Goal: Task Accomplishment & Management: Manage account settings

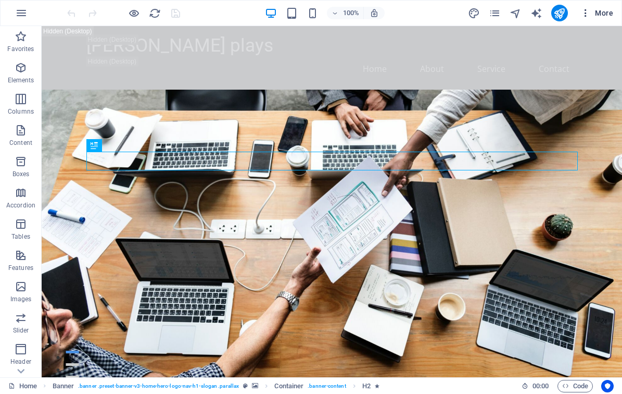
click at [588, 11] on icon "button" at bounding box center [585, 13] width 10 height 10
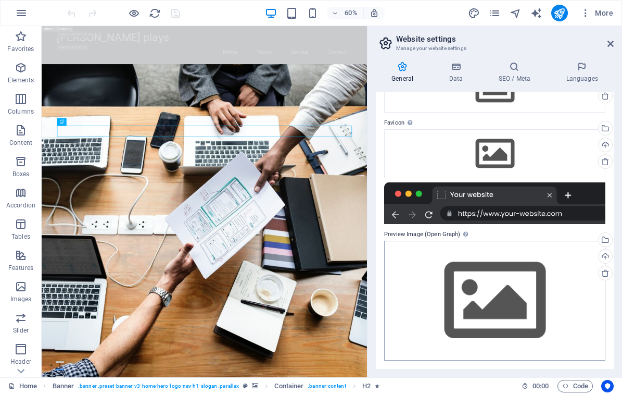
scroll to position [78, 0]
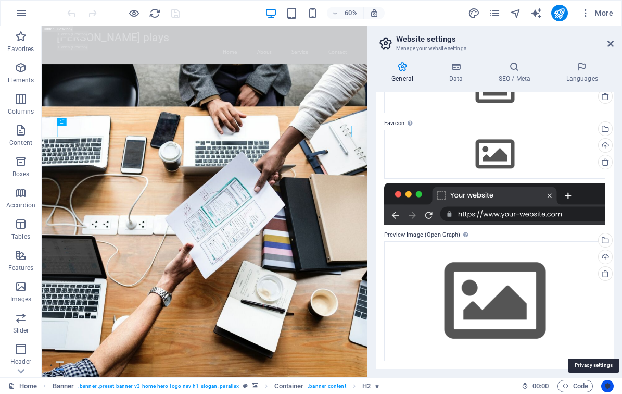
click at [0, 0] on icon "Usercentrics" at bounding box center [0, 0] width 0 height 0
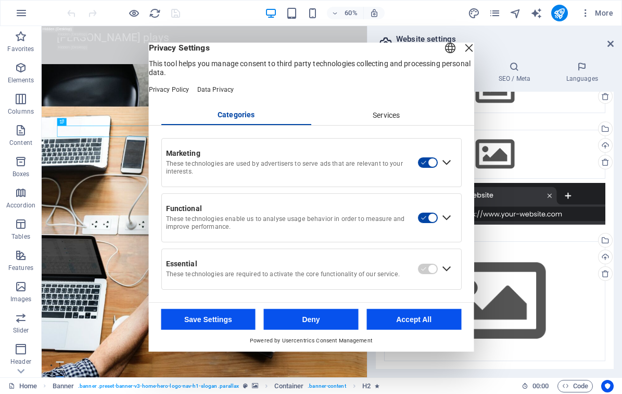
click at [461, 55] on div "Close Layer" at bounding box center [468, 48] width 15 height 15
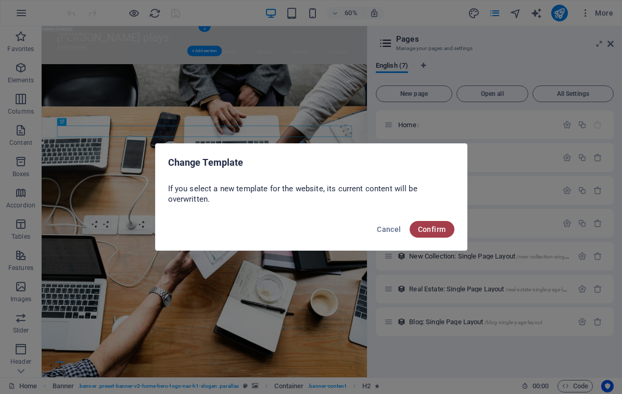
click at [449, 229] on button "Confirm" at bounding box center [432, 229] width 45 height 17
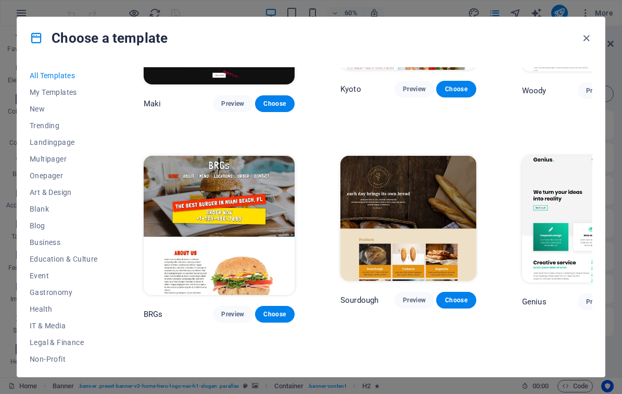
scroll to position [3134, 0]
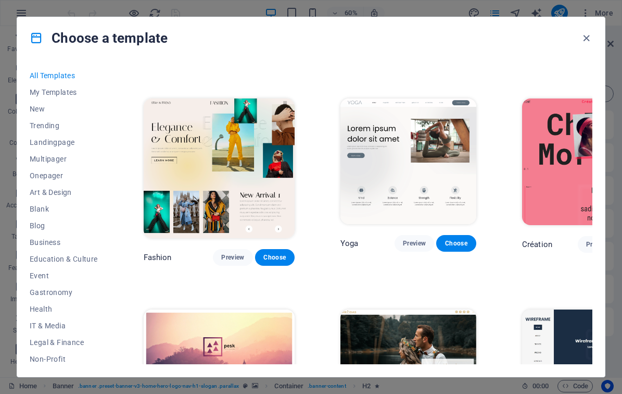
click at [594, 32] on div "Choose a template" at bounding box center [311, 38] width 588 height 42
click at [586, 39] on icon "button" at bounding box center [586, 38] width 12 height 12
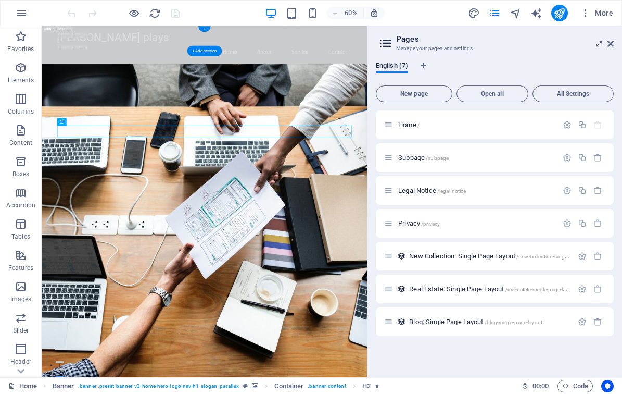
drag, startPoint x: 156, startPoint y: 12, endPoint x: 119, endPoint y: 17, distance: 37.3
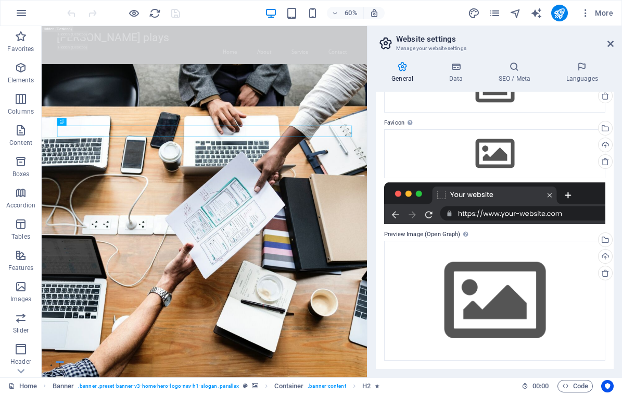
scroll to position [78, 0]
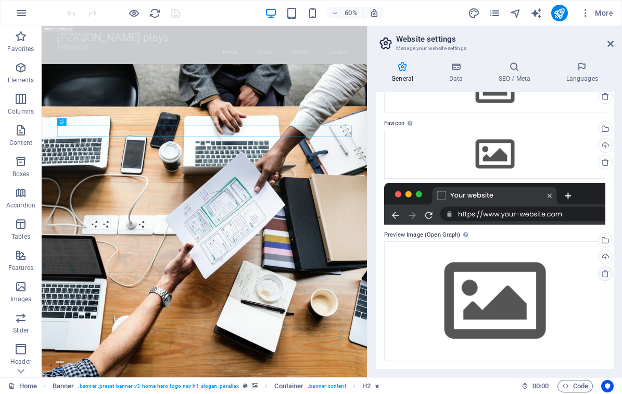
click at [604, 166] on icon at bounding box center [605, 162] width 8 height 8
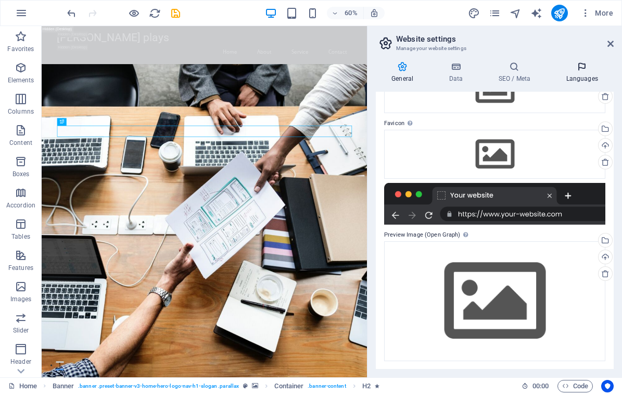
click at [580, 68] on icon at bounding box center [582, 66] width 64 height 10
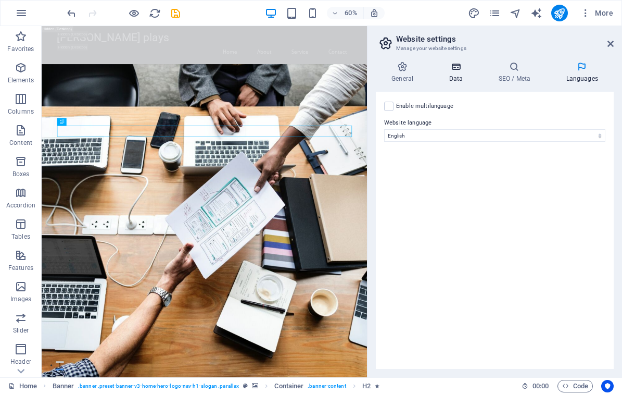
click at [461, 69] on icon at bounding box center [455, 66] width 45 height 10
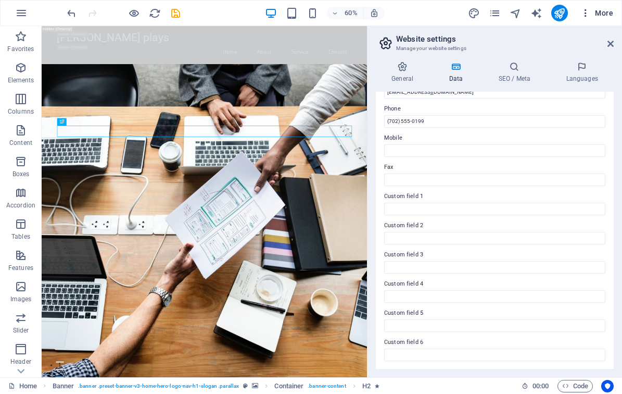
scroll to position [222, 0]
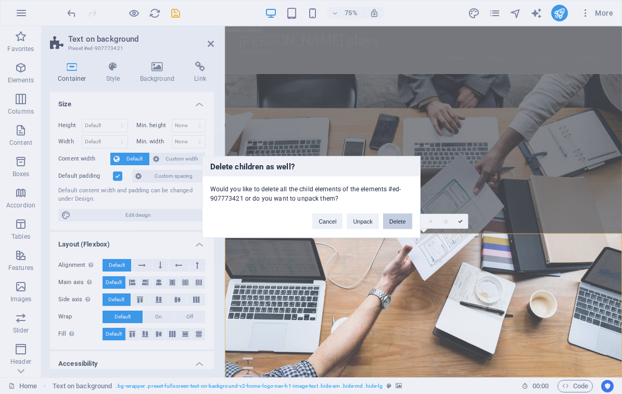
click at [395, 217] on button "Delete" at bounding box center [397, 221] width 29 height 16
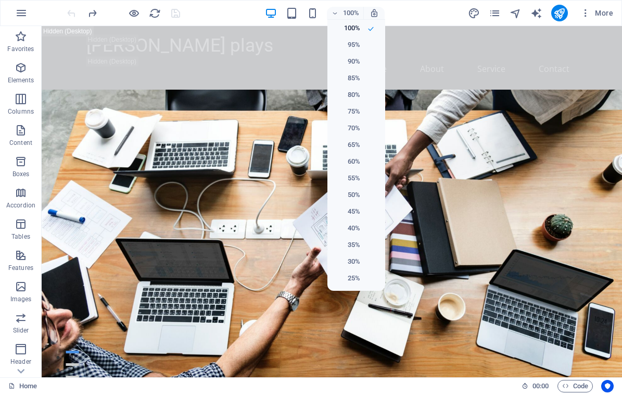
click at [494, 12] on div at bounding box center [311, 197] width 622 height 394
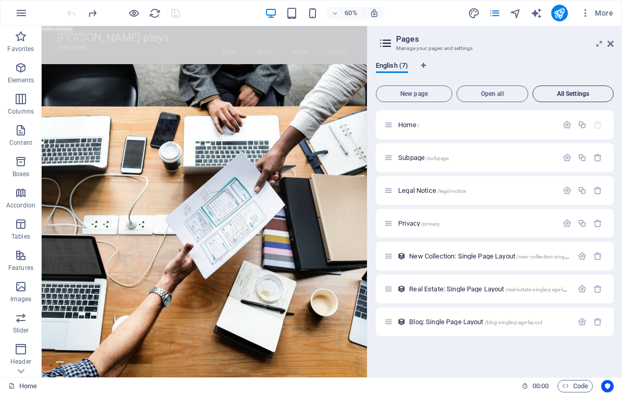
click at [591, 95] on span "All Settings" at bounding box center [573, 94] width 72 height 6
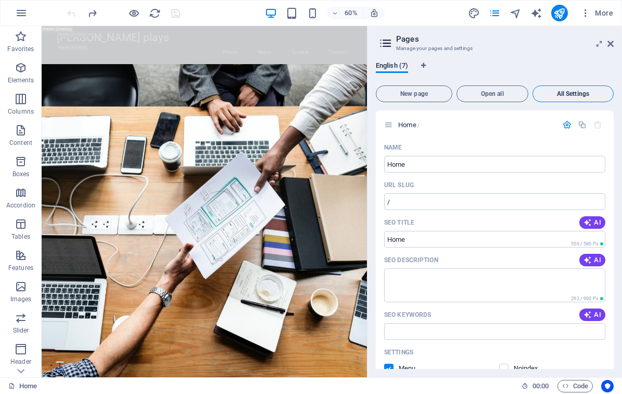
scroll to position [1880, 0]
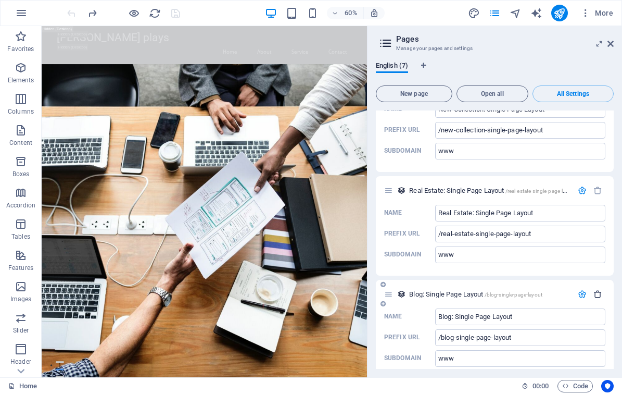
click at [596, 289] on icon "button" at bounding box center [598, 293] width 9 height 9
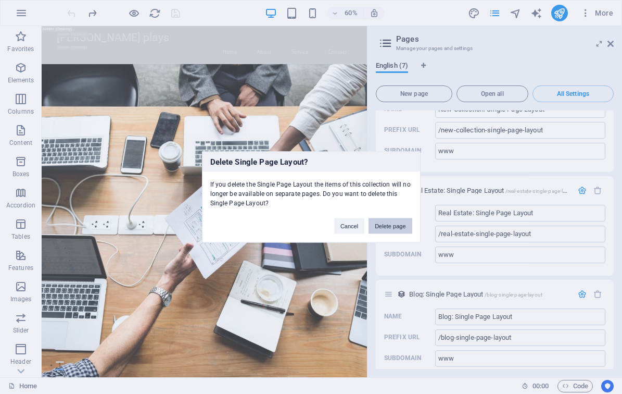
click at [377, 225] on button "Delete page" at bounding box center [390, 226] width 43 height 16
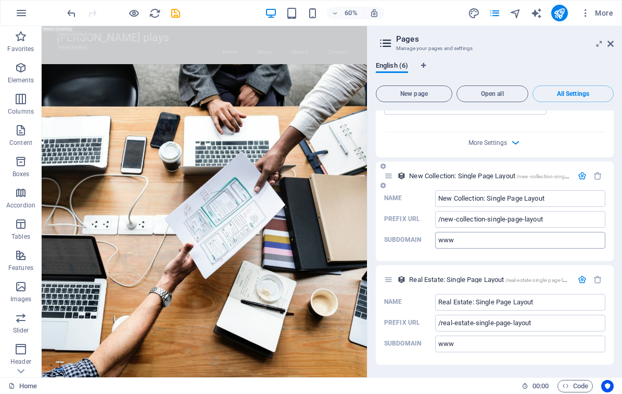
scroll to position [1776, 0]
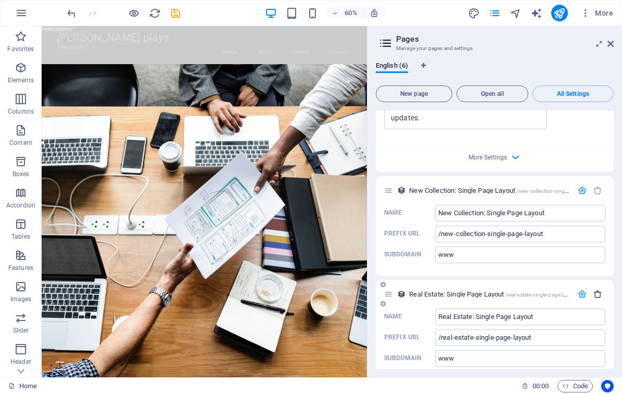
click at [594, 289] on icon "button" at bounding box center [598, 293] width 9 height 9
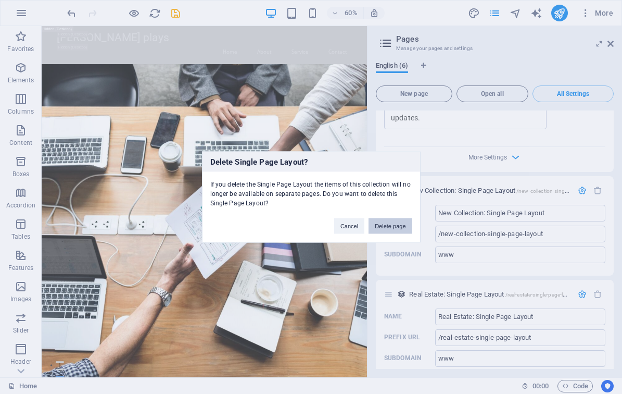
click at [369, 222] on button "Delete page" at bounding box center [390, 226] width 43 height 16
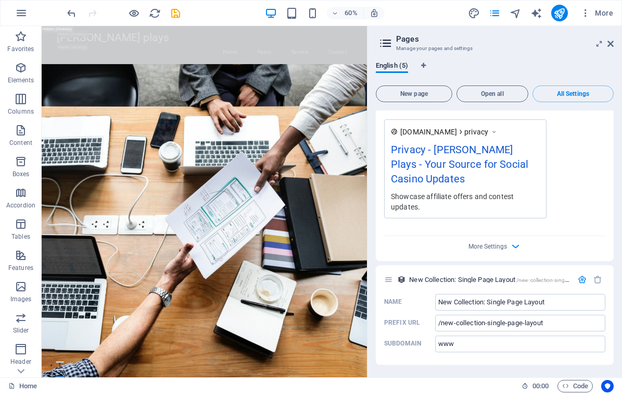
scroll to position [1673, 0]
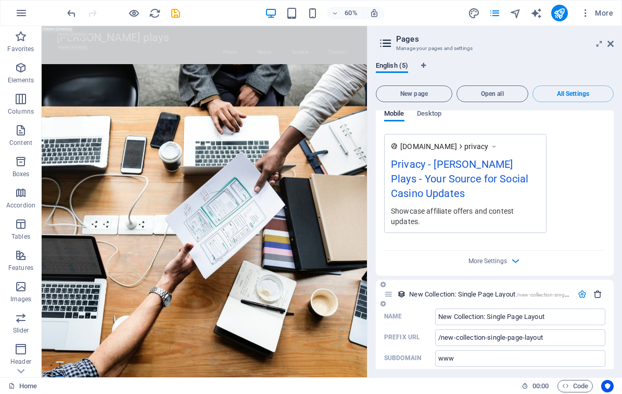
click at [599, 289] on icon "button" at bounding box center [598, 293] width 9 height 9
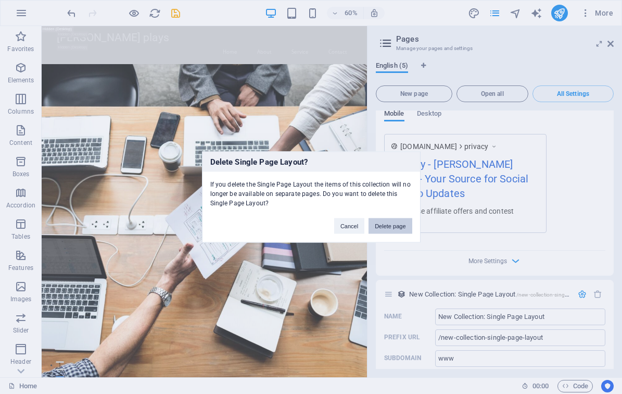
click at [395, 226] on button "Delete page" at bounding box center [390, 226] width 43 height 16
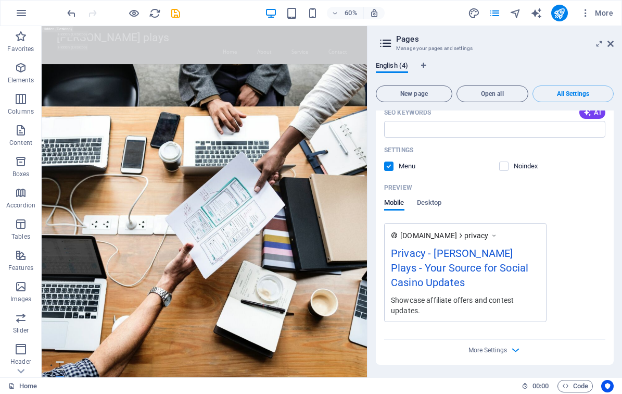
scroll to position [1569, 0]
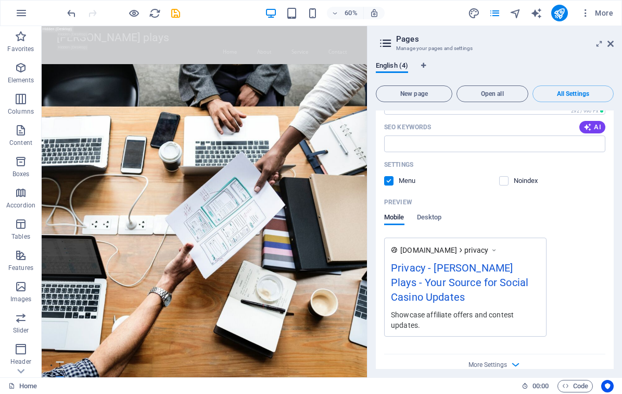
click at [392, 176] on label at bounding box center [388, 180] width 9 height 9
click at [0, 0] on input "checkbox" at bounding box center [0, 0] width 0 height 0
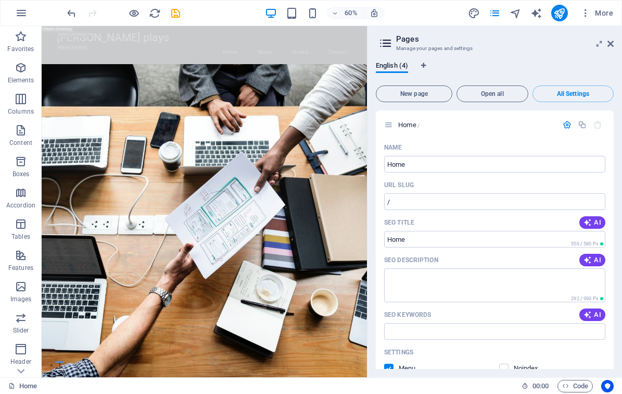
scroll to position [0, 0]
click at [599, 123] on icon "button" at bounding box center [598, 124] width 9 height 9
click at [393, 121] on icon at bounding box center [388, 124] width 9 height 9
click at [390, 125] on icon at bounding box center [388, 124] width 9 height 9
click at [566, 123] on icon "button" at bounding box center [567, 124] width 9 height 9
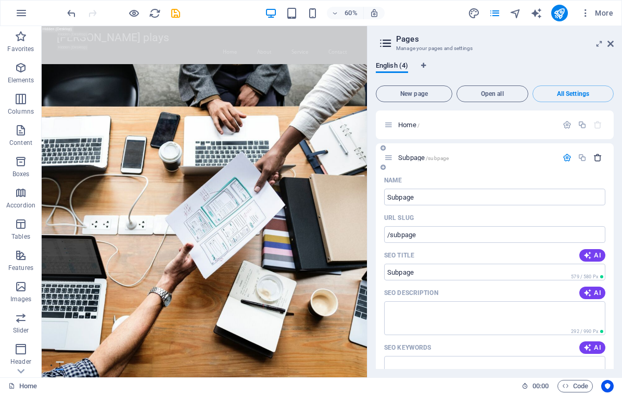
click at [595, 159] on icon "button" at bounding box center [598, 157] width 9 height 9
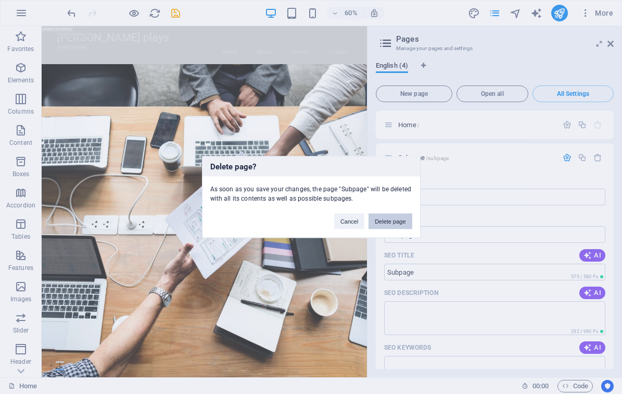
click at [384, 214] on button "Delete page" at bounding box center [390, 221] width 43 height 16
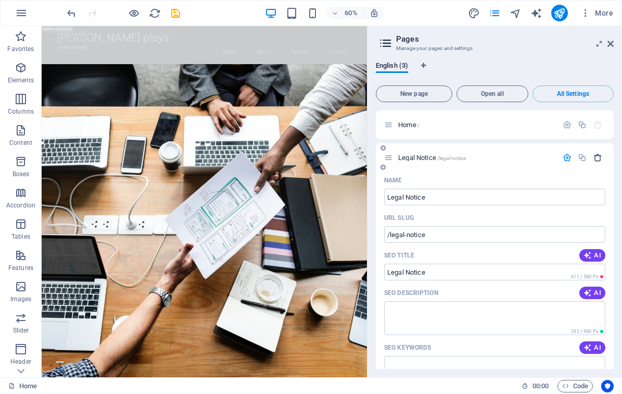
click at [599, 156] on icon "button" at bounding box center [598, 157] width 9 height 9
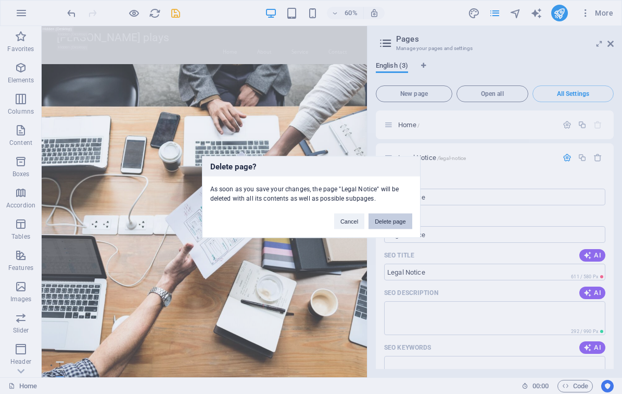
click at [405, 219] on button "Delete page" at bounding box center [390, 221] width 43 height 16
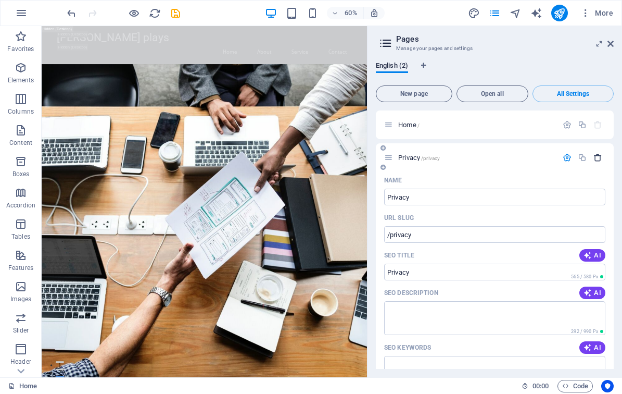
click at [600, 154] on button "button" at bounding box center [597, 157] width 15 height 9
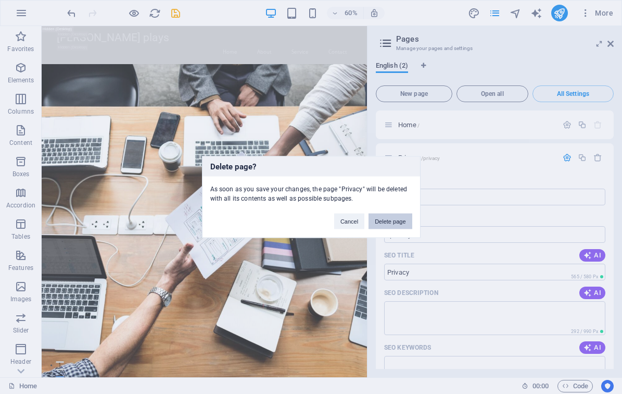
click at [389, 219] on button "Delete page" at bounding box center [390, 221] width 43 height 16
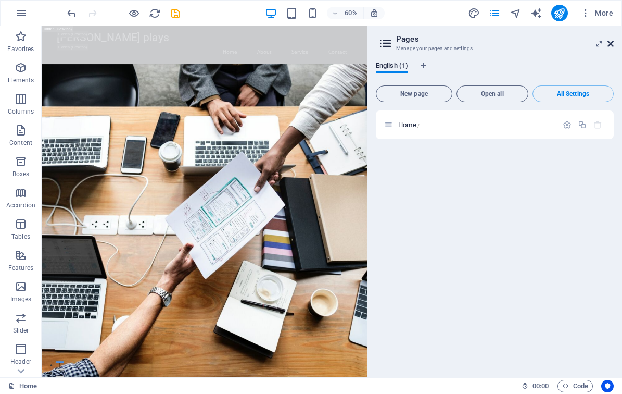
click at [609, 44] on icon at bounding box center [611, 44] width 6 height 8
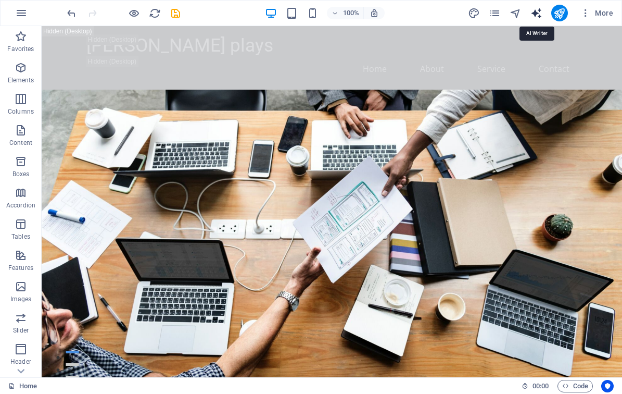
select select "English"
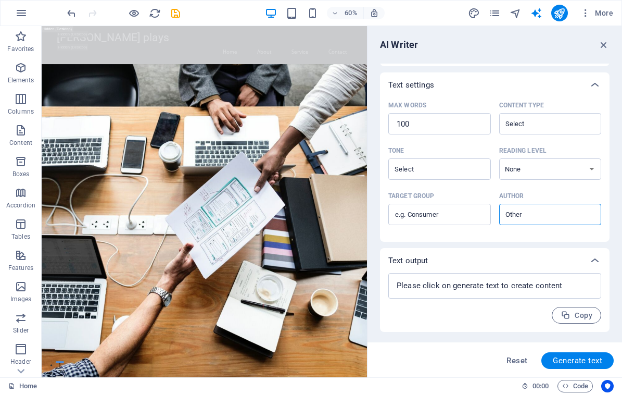
scroll to position [208, 0]
click at [0, 0] on span "Code" at bounding box center [0, 0] width 0 height 0
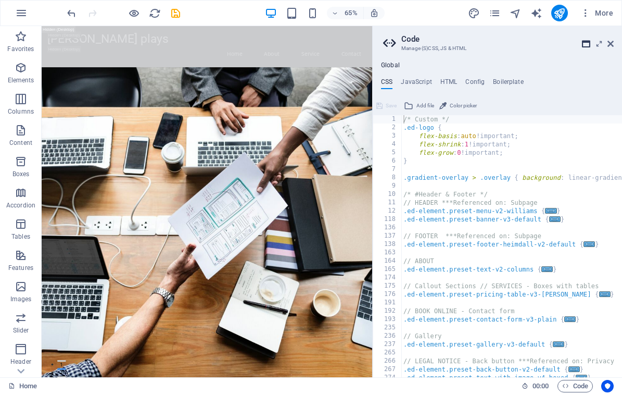
click at [586, 43] on icon at bounding box center [586, 44] width 8 height 8
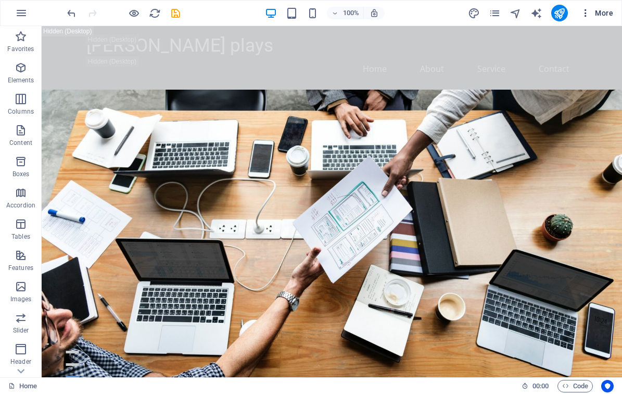
click at [591, 13] on icon "button" at bounding box center [585, 13] width 10 height 10
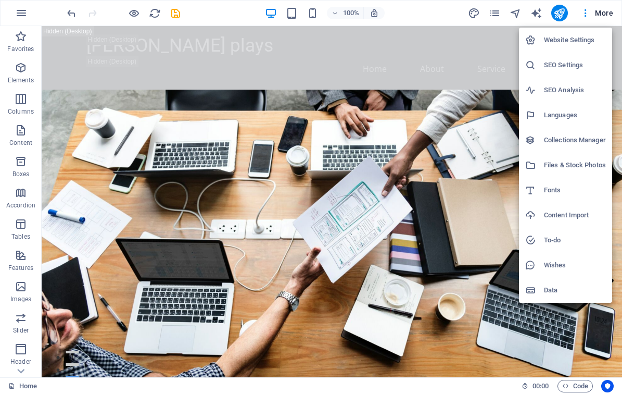
click at [25, 390] on div at bounding box center [311, 197] width 622 height 394
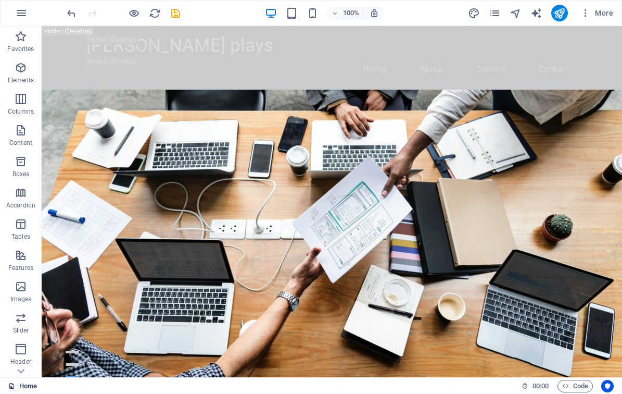
click at [12, 384] on icon at bounding box center [11, 385] width 7 height 7
click at [21, 371] on icon at bounding box center [21, 370] width 15 height 15
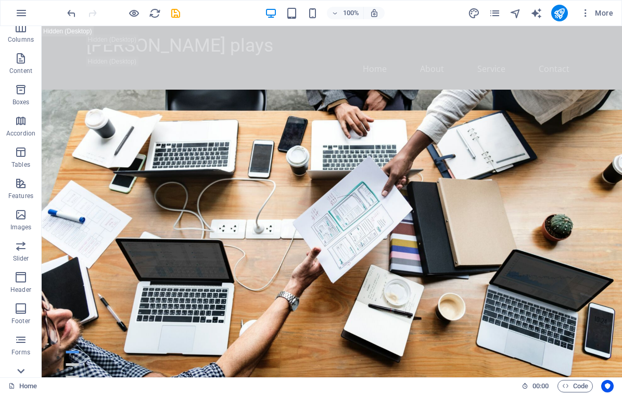
scroll to position [118, 0]
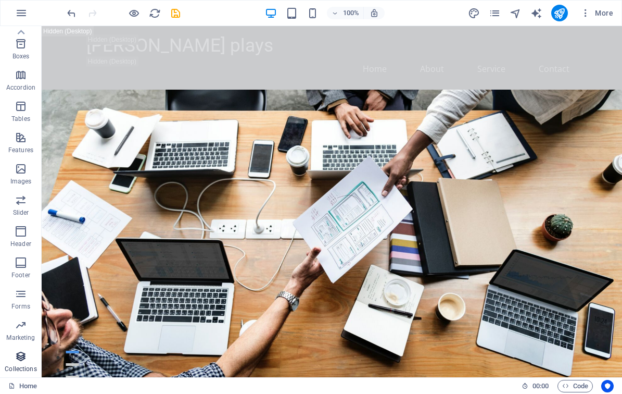
click at [21, 371] on p "Collections" at bounding box center [21, 368] width 32 height 8
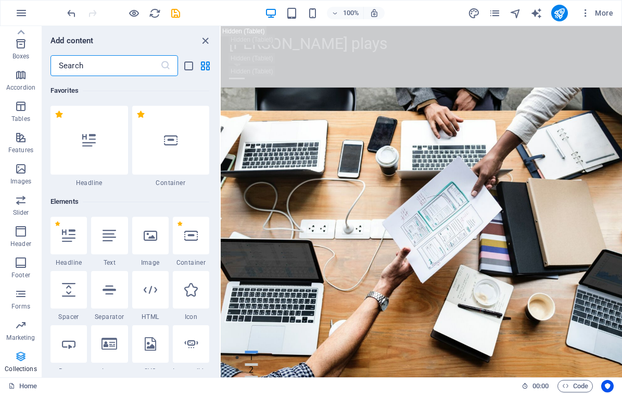
click at [21, 371] on p "Collections" at bounding box center [21, 368] width 32 height 8
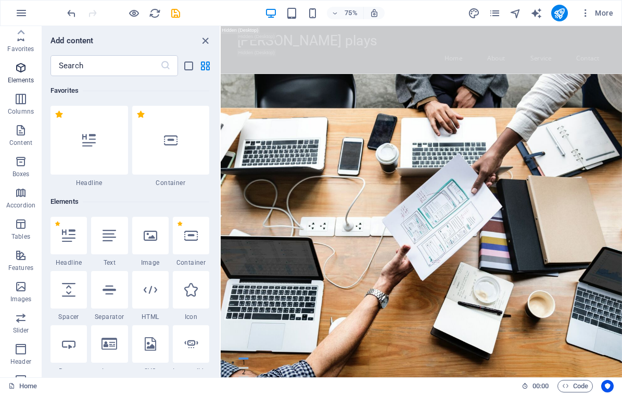
scroll to position [0, 0]
click at [563, 14] on icon "publish" at bounding box center [559, 13] width 12 height 12
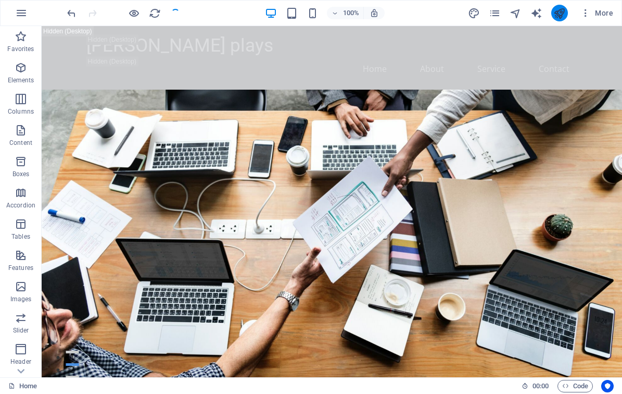
click at [559, 16] on icon "publish" at bounding box center [559, 13] width 12 height 12
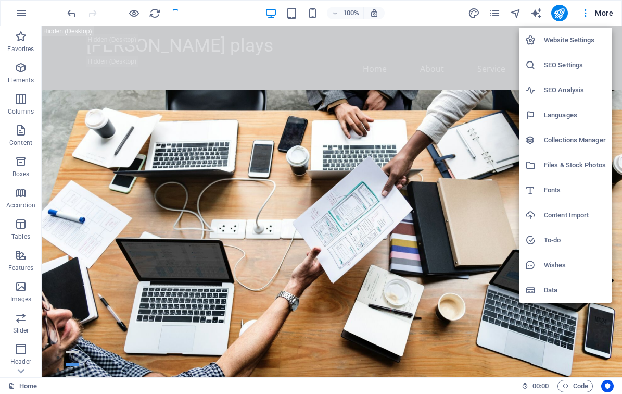
click at [557, 36] on h6 "Website Settings" at bounding box center [575, 40] width 62 height 12
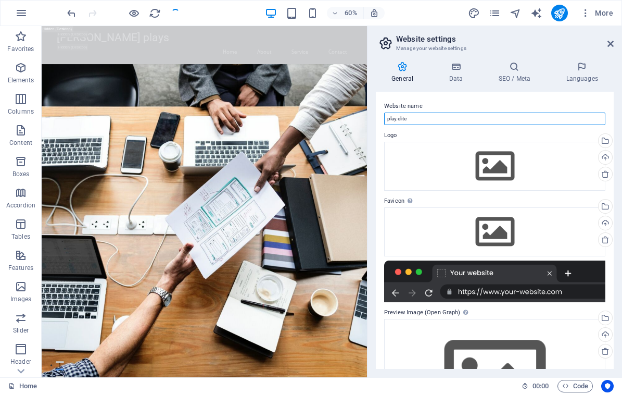
click at [452, 115] on input "play.elite" at bounding box center [494, 118] width 221 height 12
type input "none.non"
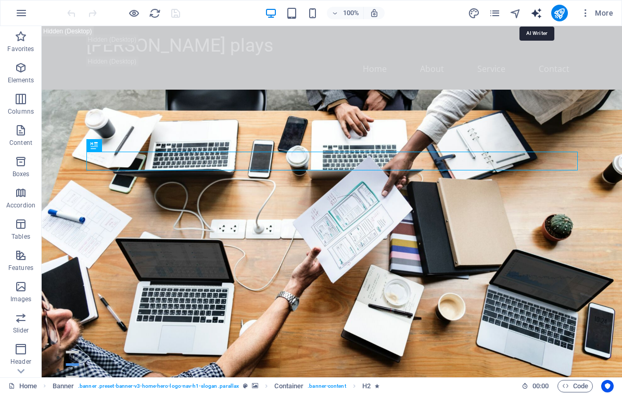
select select "English"
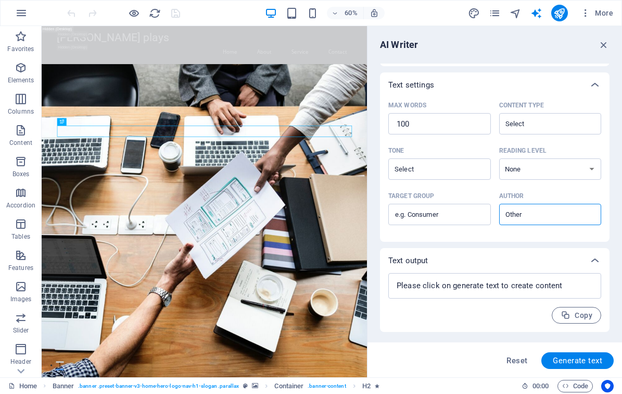
scroll to position [208, 0]
click at [0, 0] on span "Reset" at bounding box center [0, 0] width 0 height 0
type textarea "x"
